Goal: Check status: Check status

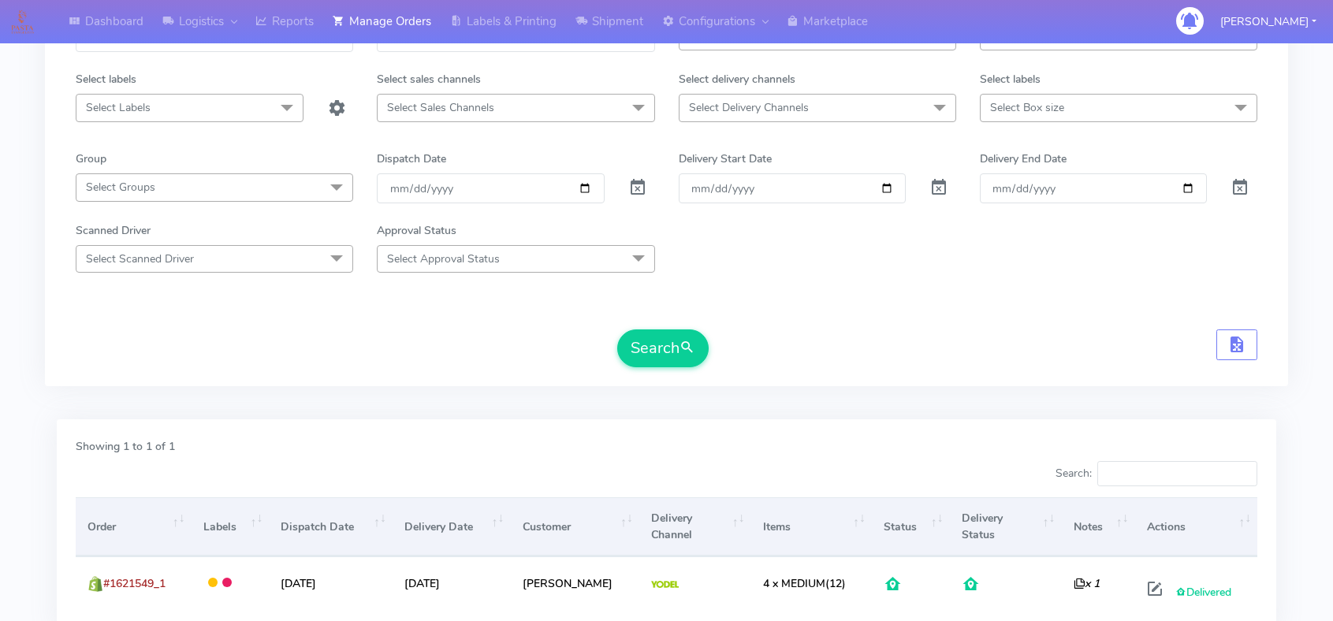
scroll to position [94, 0]
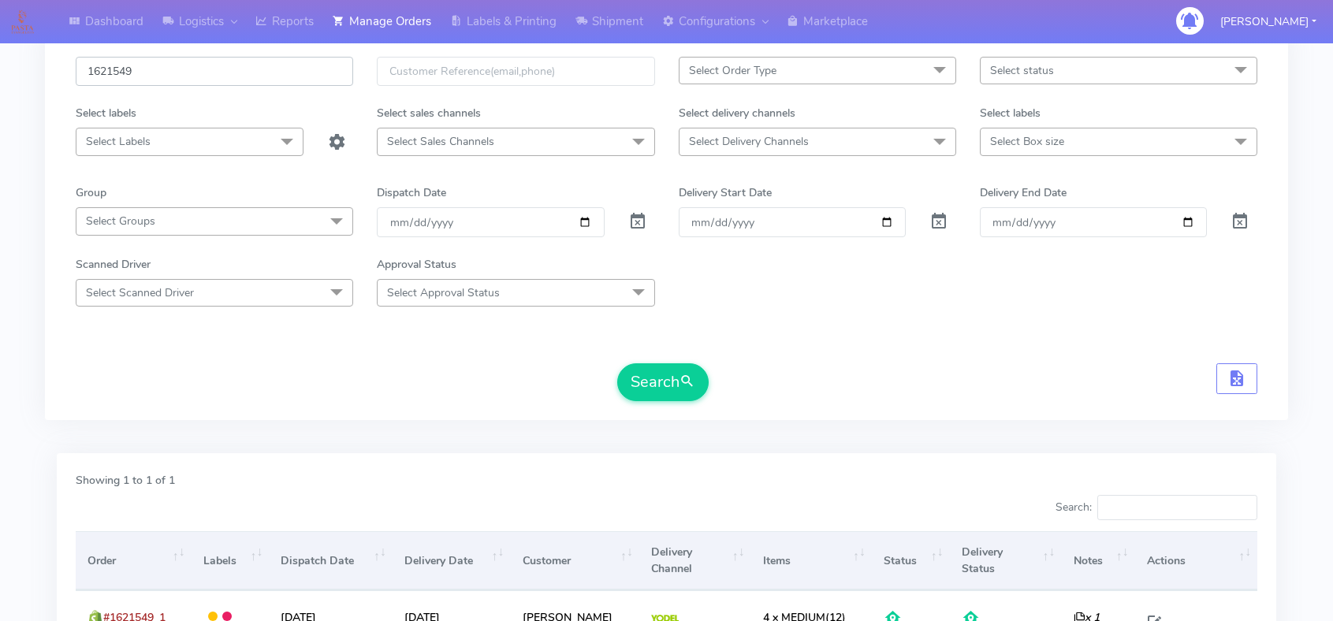
click at [205, 77] on input "1621549" at bounding box center [214, 71] width 277 height 29
paste input "0625"
type input "1620625"
click at [617, 363] on button "Search" at bounding box center [662, 382] width 91 height 38
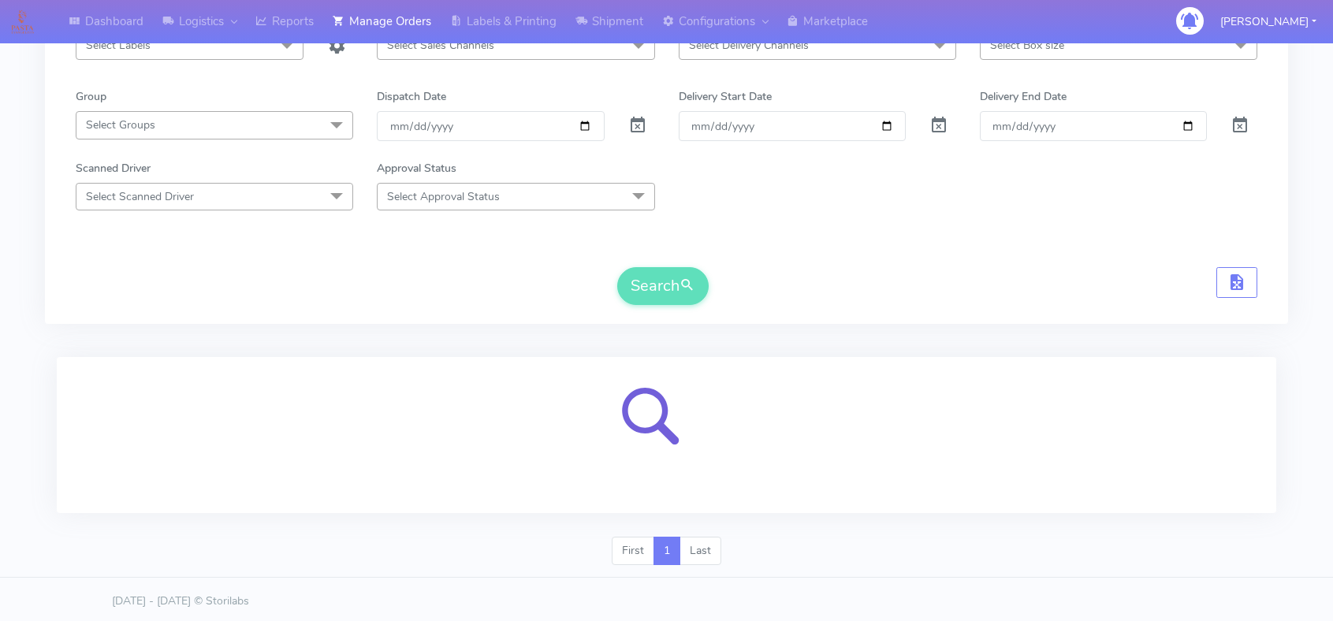
scroll to position [194, 0]
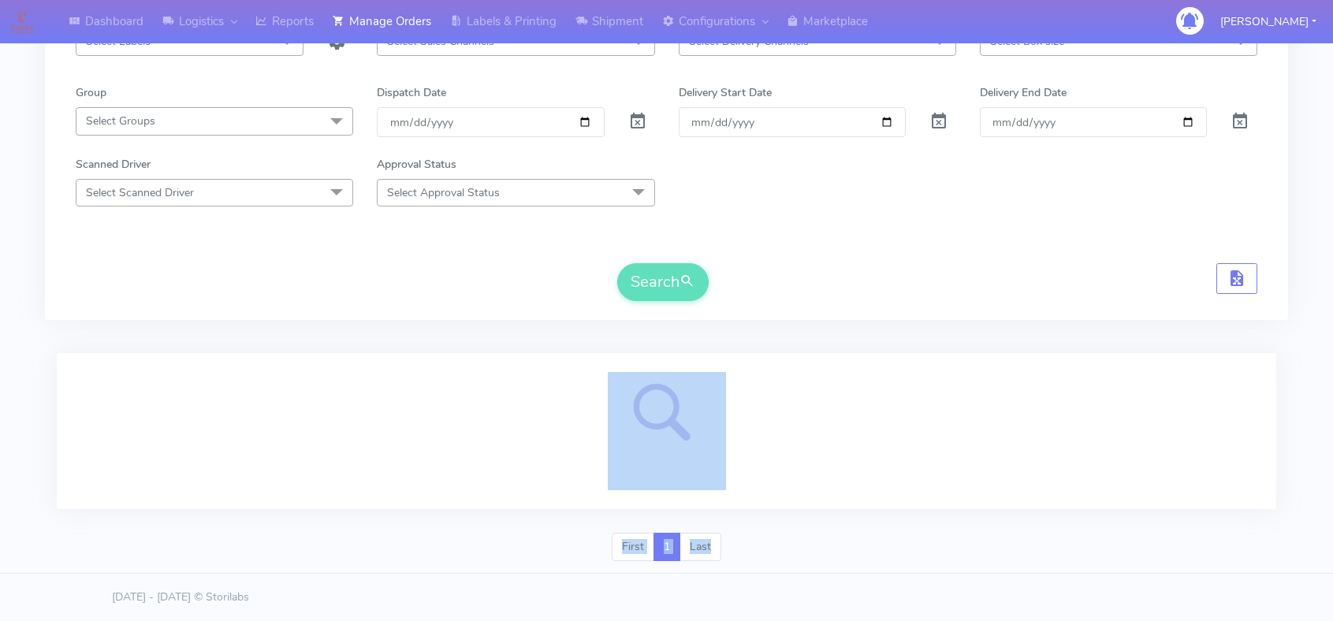
click at [743, 541] on div "Toggle Filters 1620625 Select Order Type Select All MEALS ATAVI One Off Pasta C…" at bounding box center [666, 229] width 1219 height 690
click at [743, 541] on div "First 1 Last" at bounding box center [666, 553] width 1243 height 41
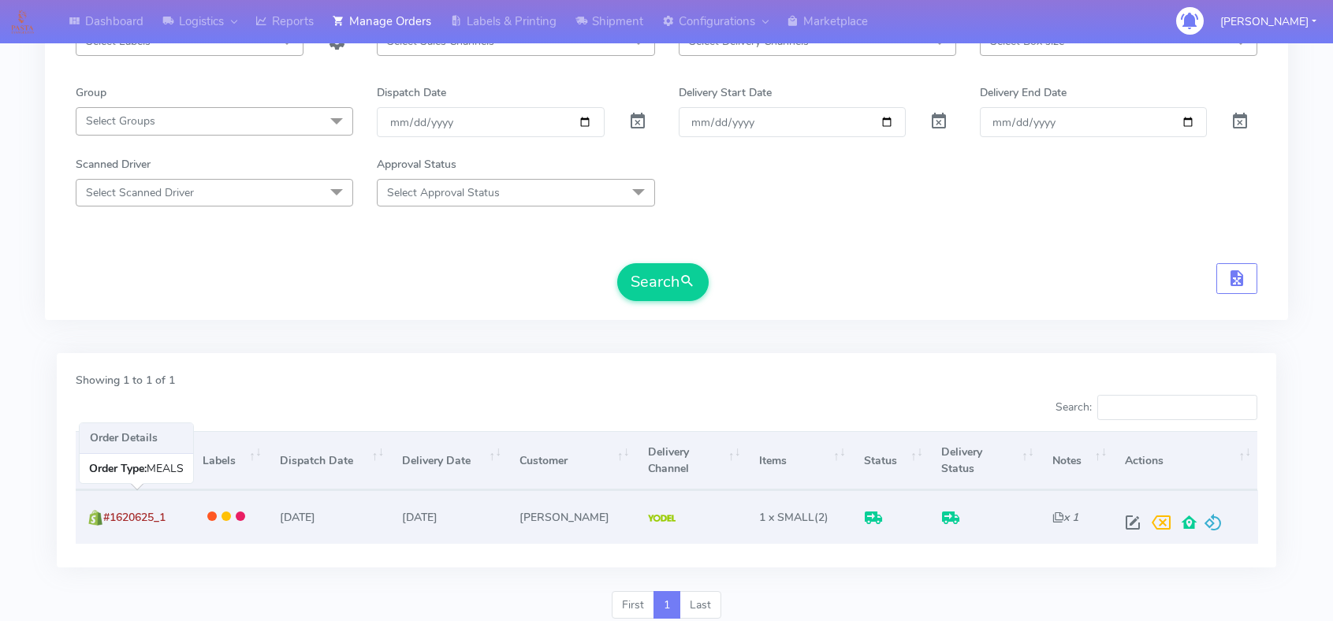
click at [130, 512] on span "#1620625_1" at bounding box center [134, 517] width 62 height 15
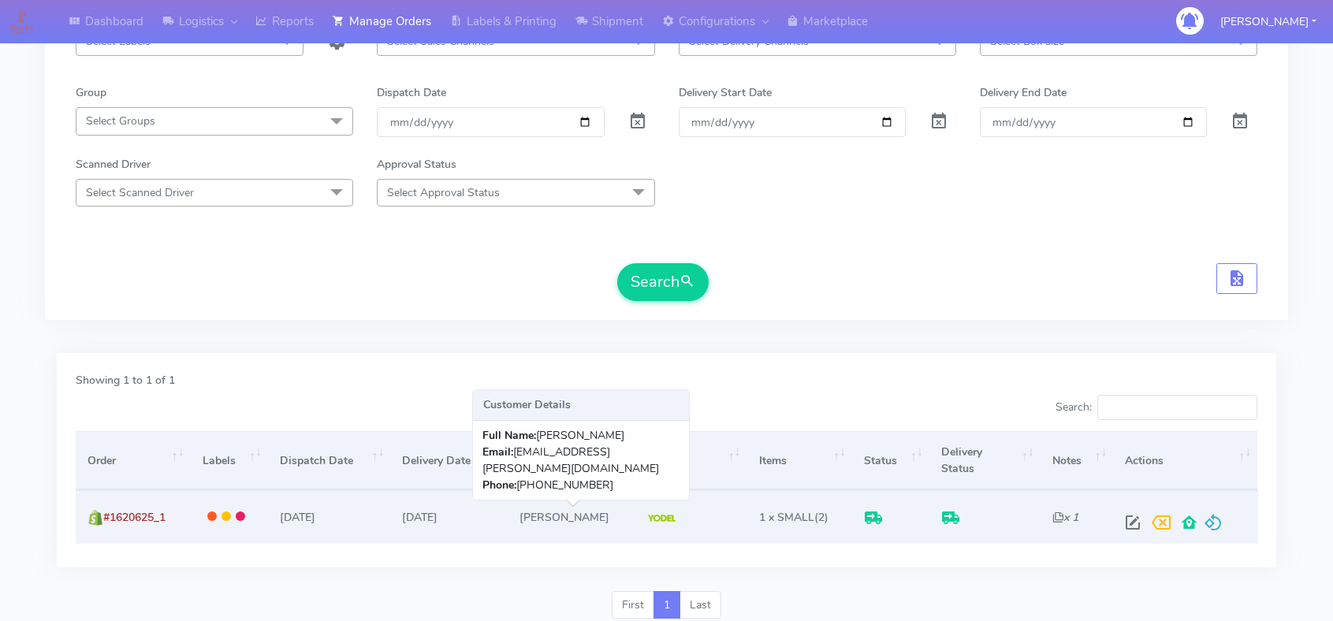
click at [524, 531] on td "[PERSON_NAME]" at bounding box center [572, 516] width 128 height 53
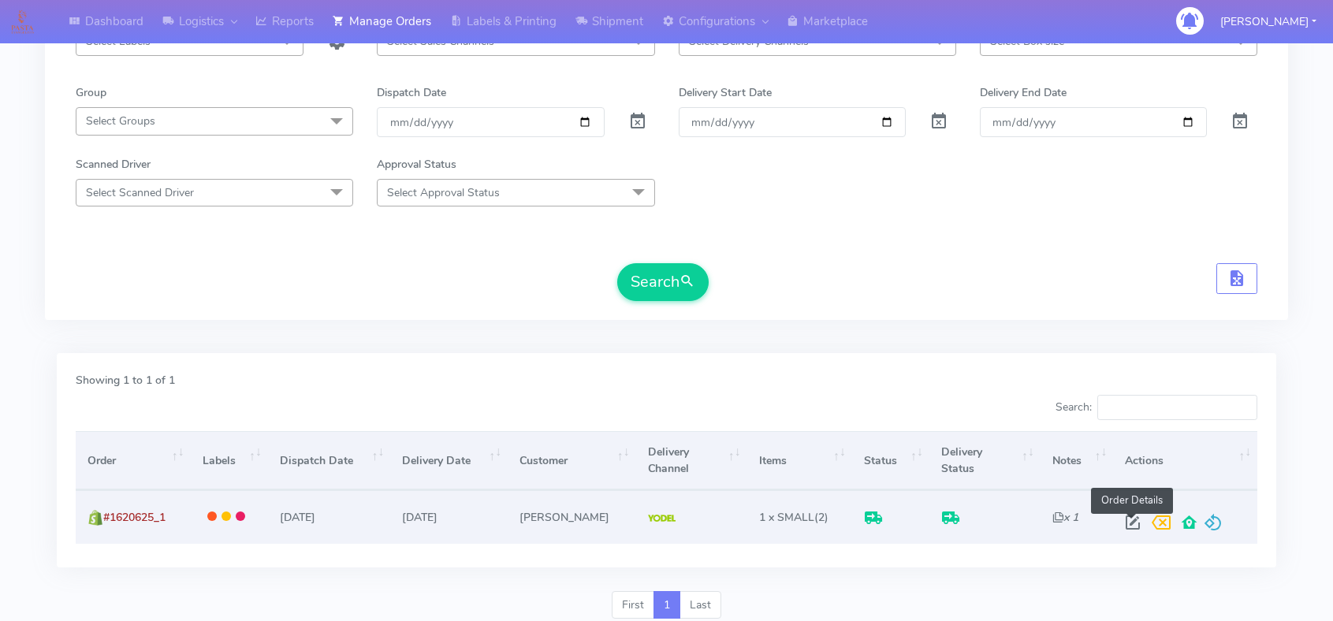
click at [1133, 524] on span at bounding box center [1133, 526] width 28 height 15
select select "5"
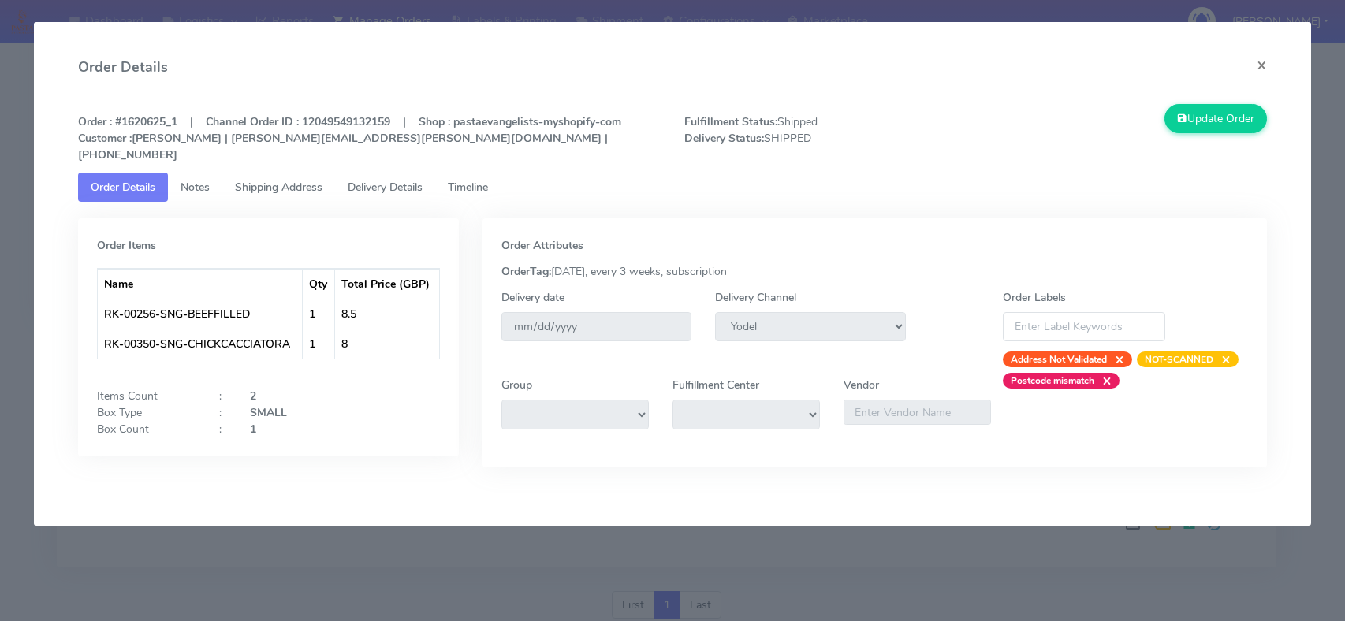
click at [926, 575] on modal-container "Order Details × Order : #1620625_1 | Channel Order ID : 12049549132159 | Shop :…" at bounding box center [672, 310] width 1345 height 621
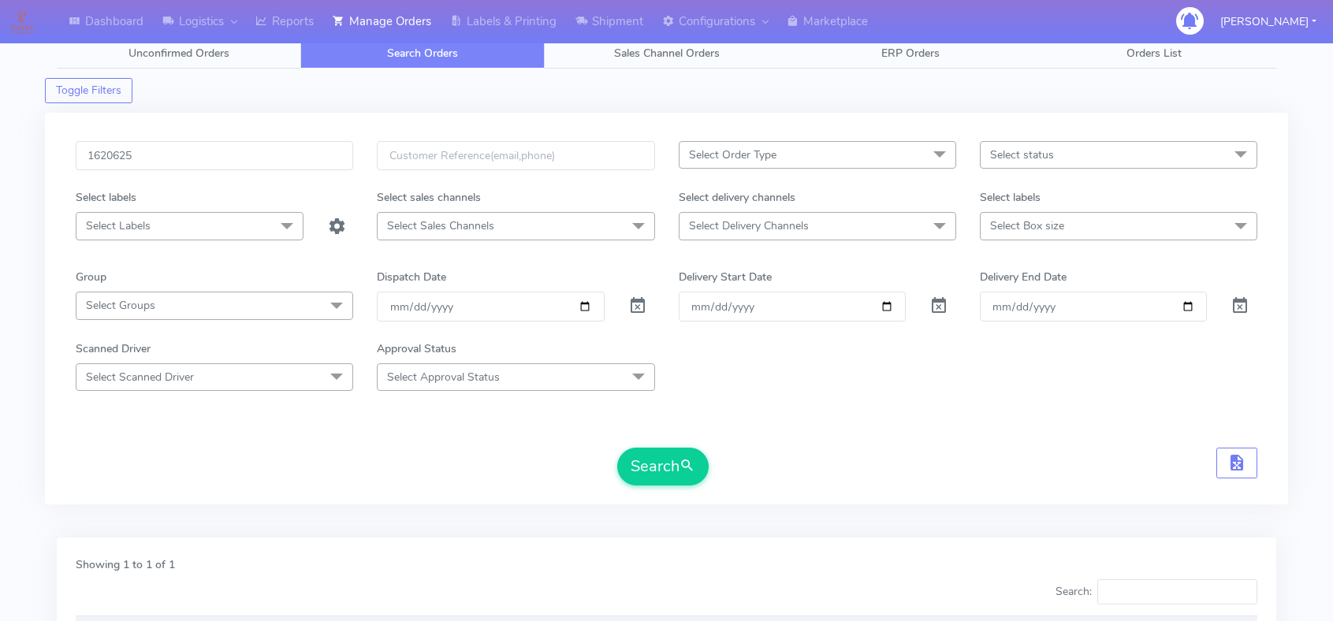
scroll to position [0, 0]
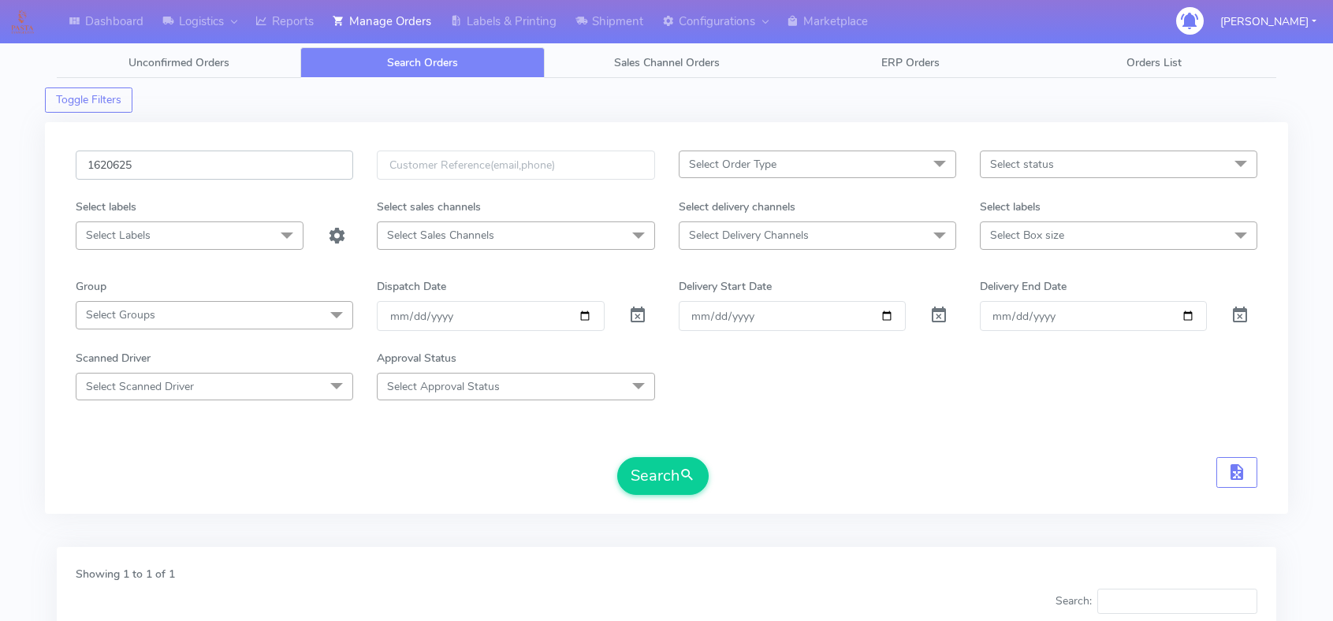
click at [249, 168] on input "1620625" at bounding box center [214, 165] width 277 height 29
paste input "3416"
type input "1623416"
click at [619, 471] on button "Search" at bounding box center [662, 476] width 91 height 38
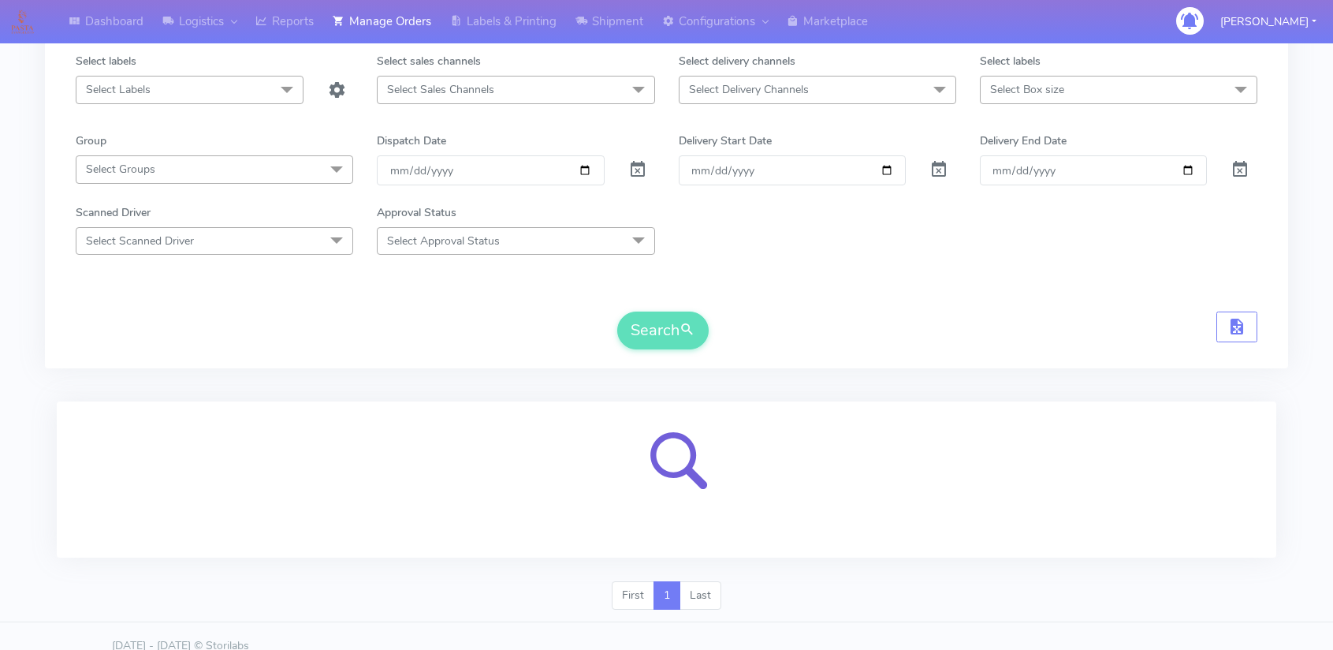
scroll to position [166, 0]
